Goal: Task Accomplishment & Management: Manage account settings

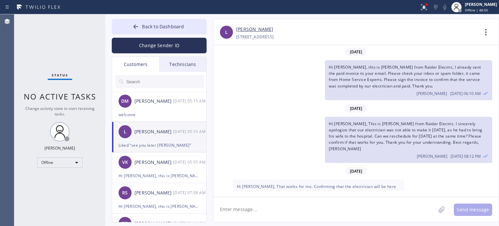
scroll to position [57, 0]
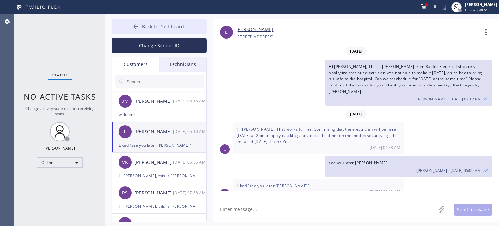
click at [126, 27] on button "Back to Dashboard" at bounding box center [159, 27] width 95 height 16
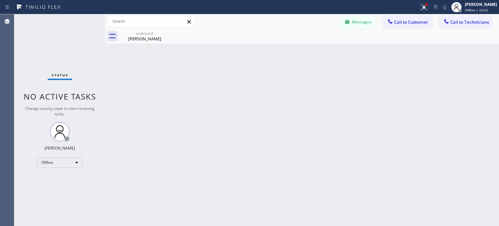
click at [316, 111] on div "Back to Dashboard Change Sender ID Customers Technicians [PERSON_NAME] [DATE] 0…" at bounding box center [302, 120] width 394 height 212
click at [353, 22] on button "Messages" at bounding box center [359, 22] width 36 height 12
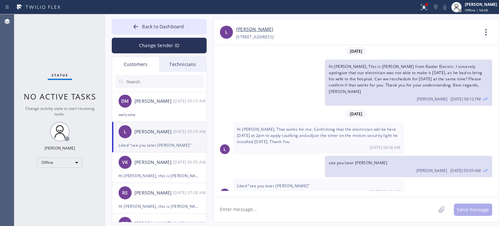
click at [56, 168] on div "Status No active tasks Change activity state to start receiving tasks. [PERSON_…" at bounding box center [59, 120] width 91 height 212
click at [57, 163] on div "Offline" at bounding box center [59, 162] width 45 height 10
click at [60, 177] on li "Available" at bounding box center [59, 179] width 44 height 8
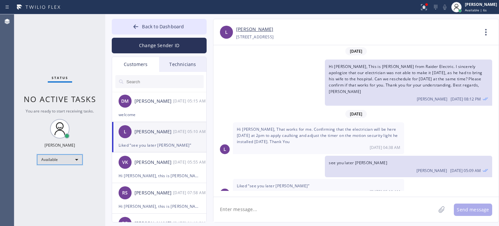
click at [59, 158] on div "Available" at bounding box center [59, 159] width 45 height 10
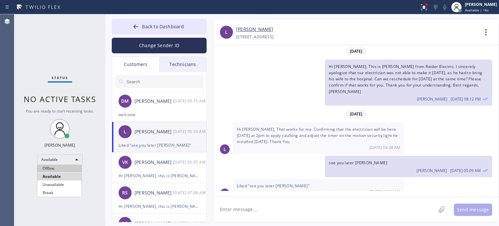
click at [68, 169] on li "Offline" at bounding box center [59, 168] width 44 height 8
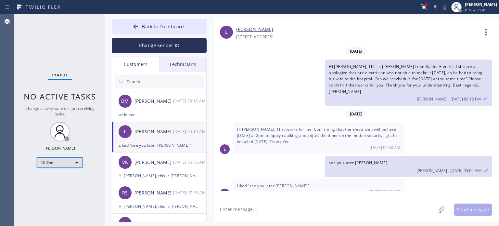
click at [41, 163] on div "Offline" at bounding box center [59, 162] width 45 height 10
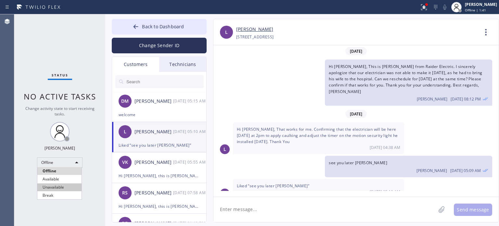
click at [56, 183] on li "Unavailable" at bounding box center [59, 187] width 44 height 8
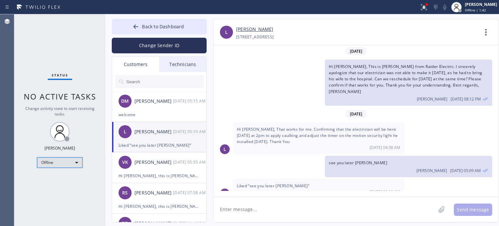
click at [57, 159] on div "Offline" at bounding box center [59, 162] width 45 height 10
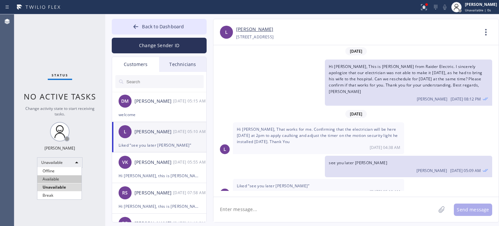
click at [58, 178] on li "Available" at bounding box center [59, 179] width 44 height 8
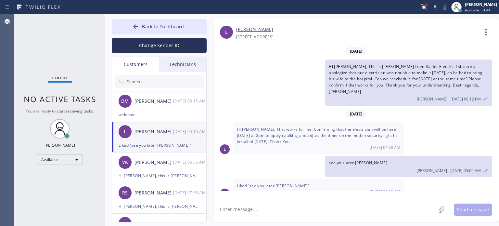
click at [377, 38] on div "[PHONE_NUMBER] Choose phone number [PHONE_NUMBER] [STREET_ADDRESS]" at bounding box center [357, 36] width 242 height 7
